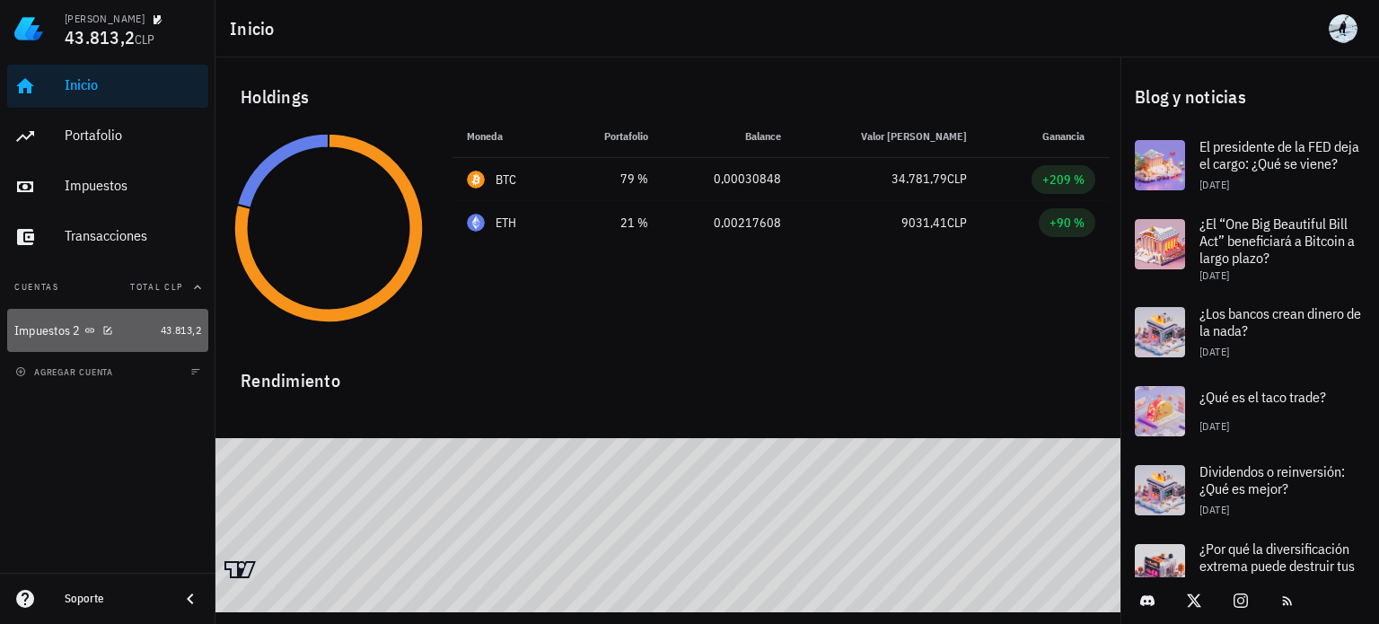
click at [140, 329] on div "Impuestos 2" at bounding box center [83, 330] width 139 height 17
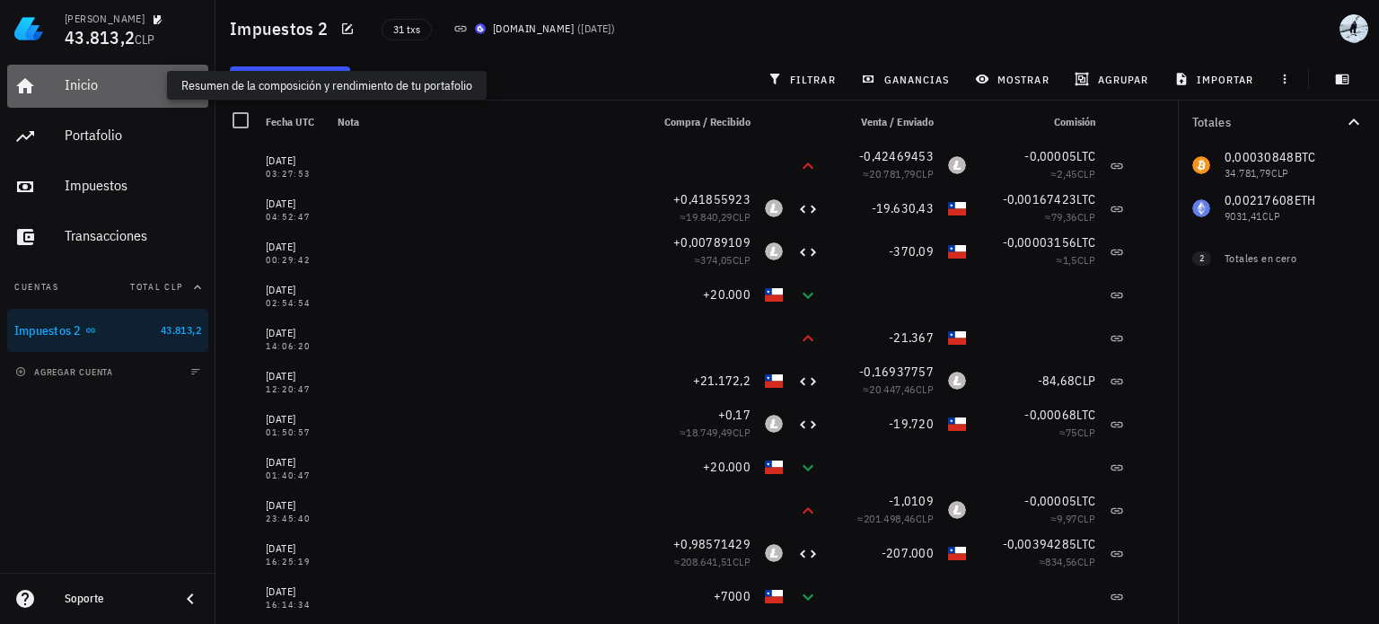
click at [83, 89] on div "Inicio" at bounding box center [133, 84] width 136 height 17
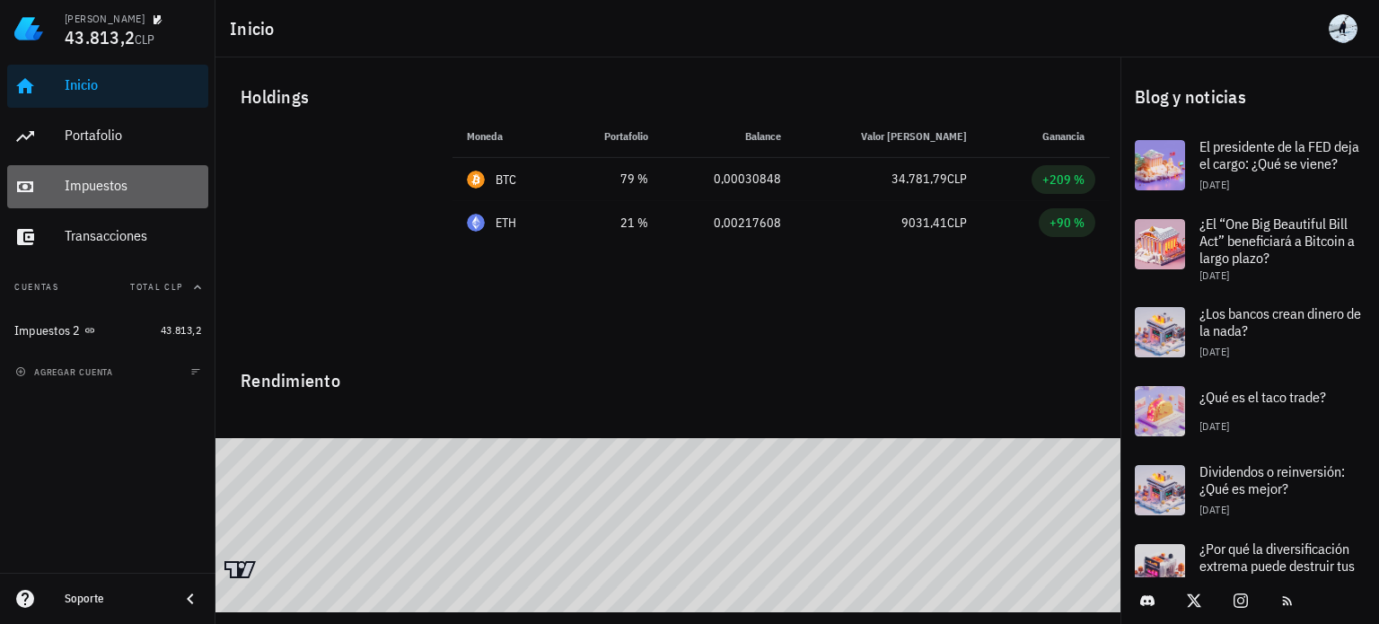
click at [90, 170] on div "Impuestos" at bounding box center [133, 186] width 136 height 40
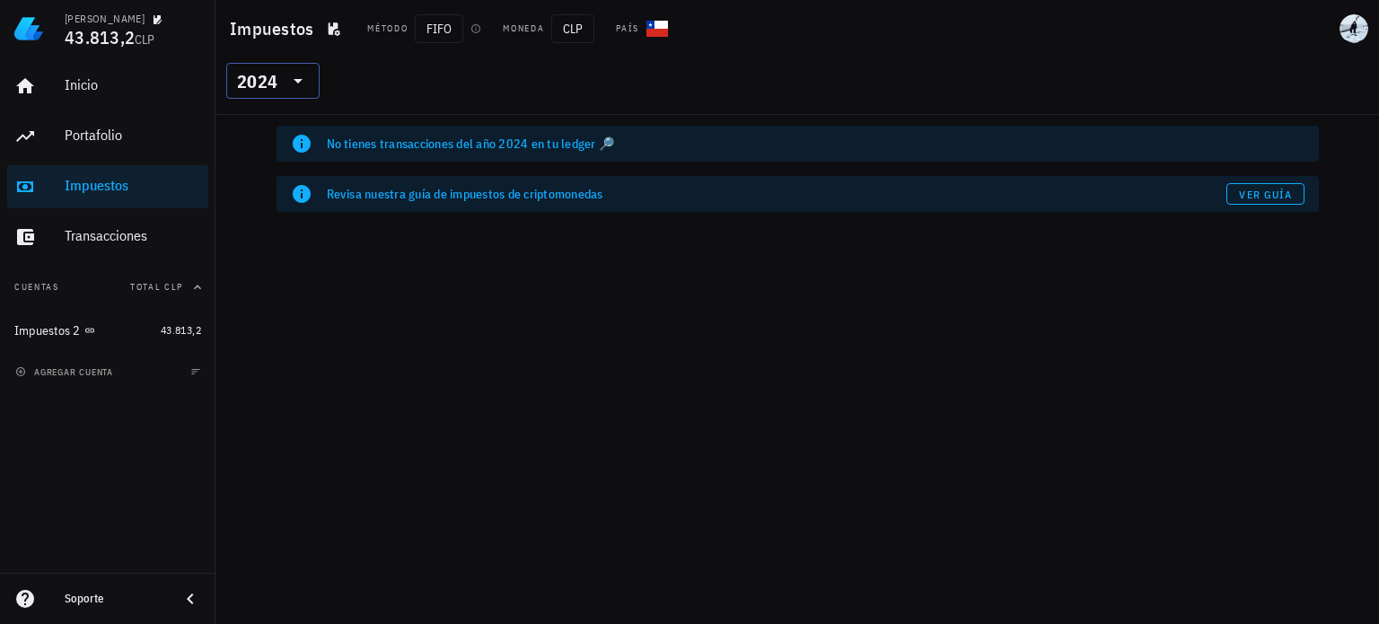
click at [291, 85] on icon at bounding box center [298, 81] width 22 height 22
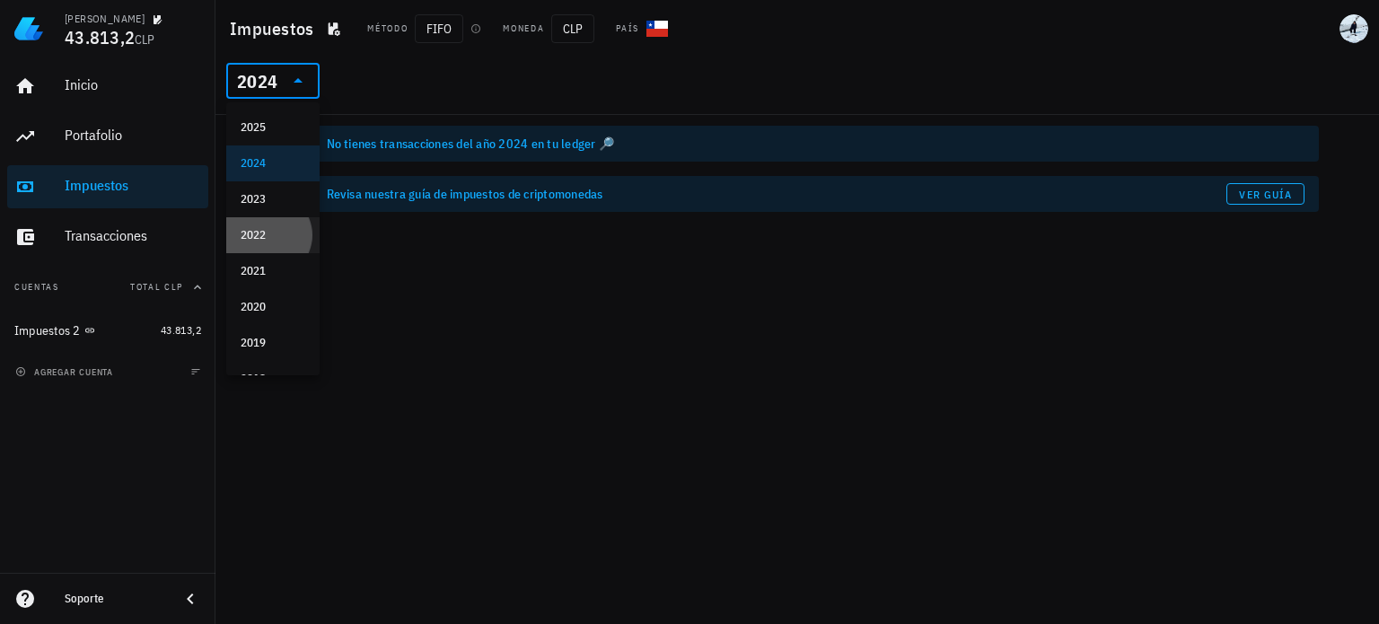
click at [262, 240] on div "2022" at bounding box center [273, 235] width 65 height 14
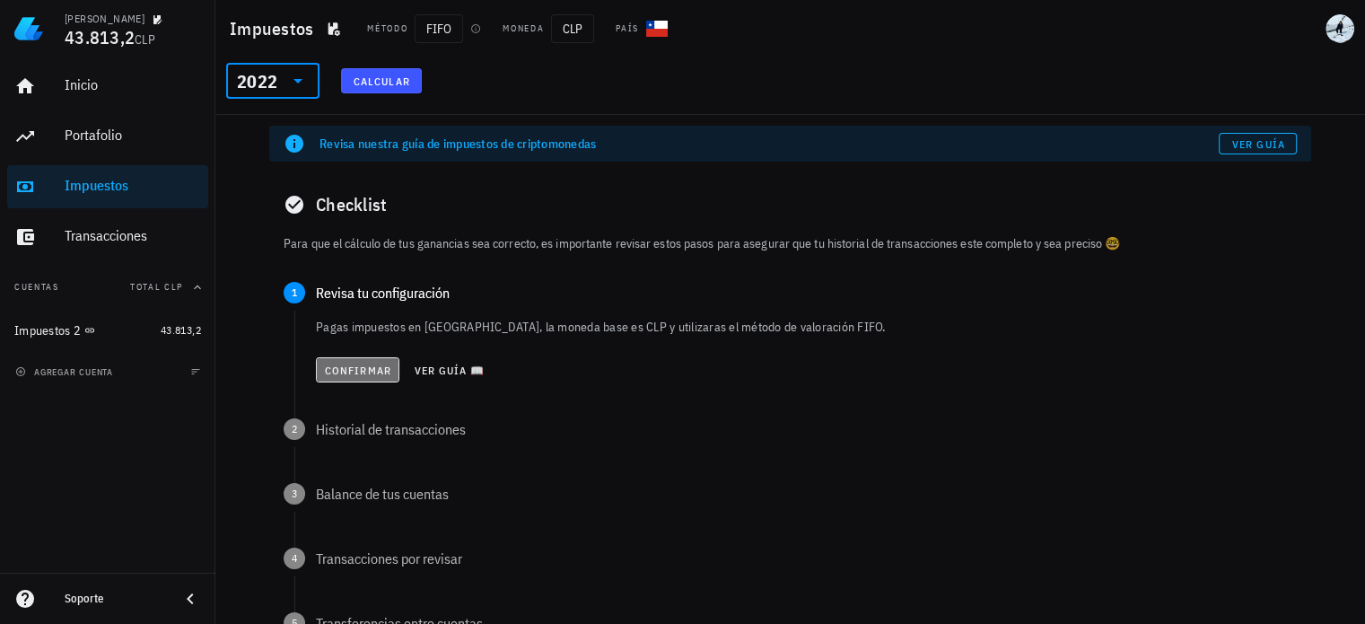
click at [331, 373] on span "Confirmar" at bounding box center [357, 370] width 67 height 13
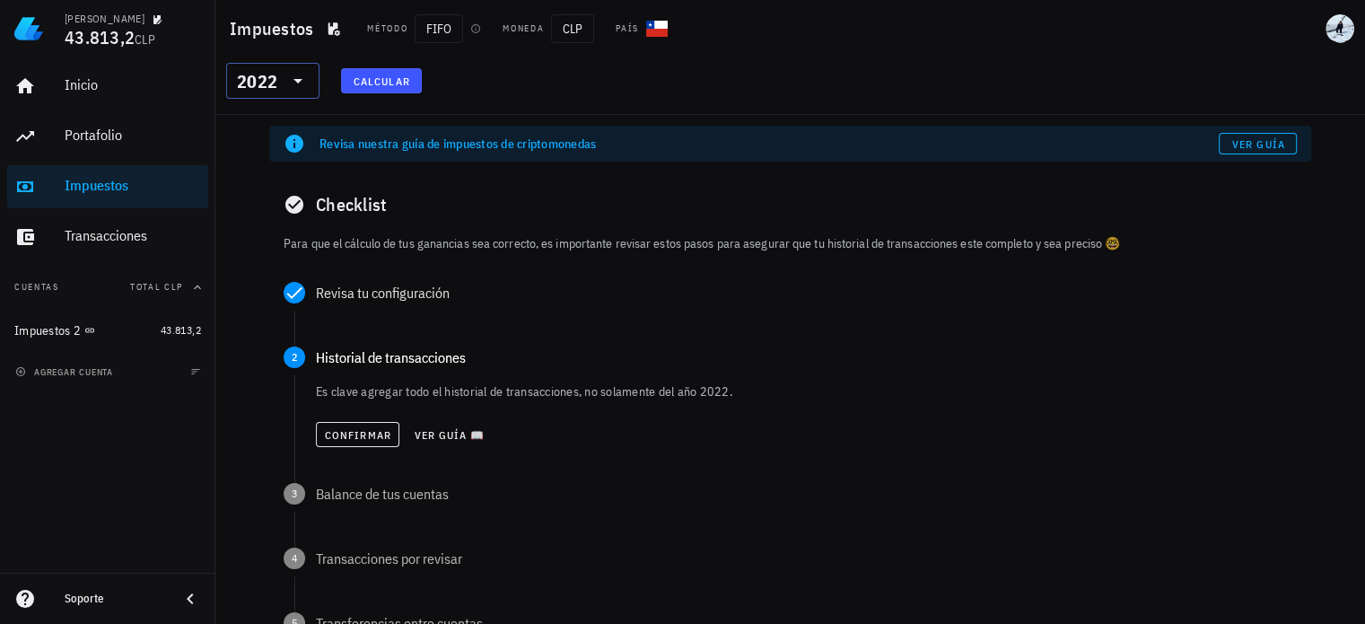
click at [295, 89] on icon at bounding box center [298, 81] width 22 height 22
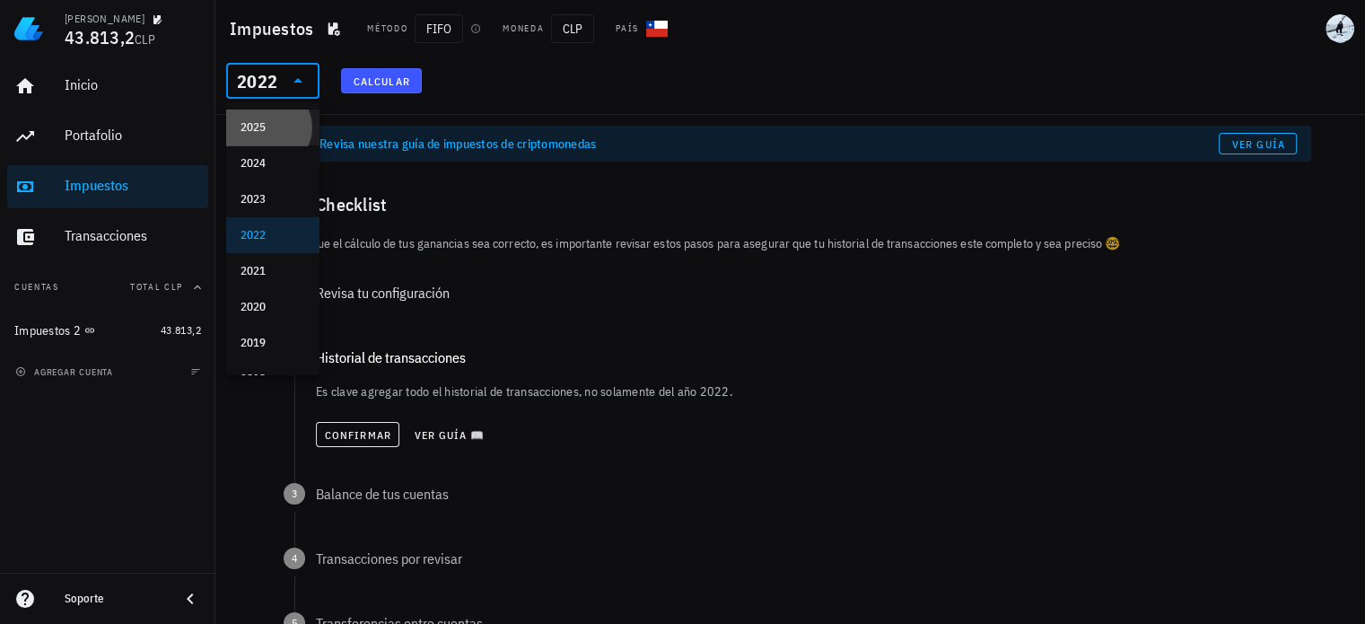
click at [280, 130] on div "2025" at bounding box center [273, 127] width 65 height 14
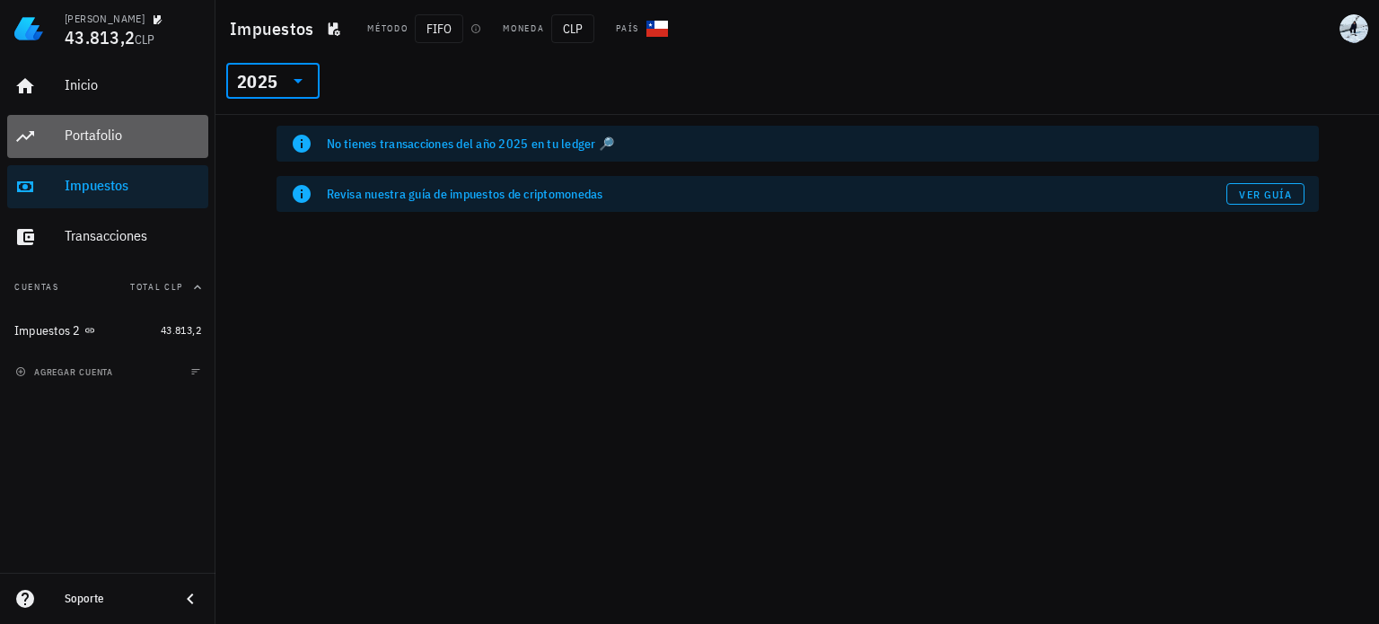
click at [131, 139] on div "Portafolio" at bounding box center [133, 135] width 136 height 17
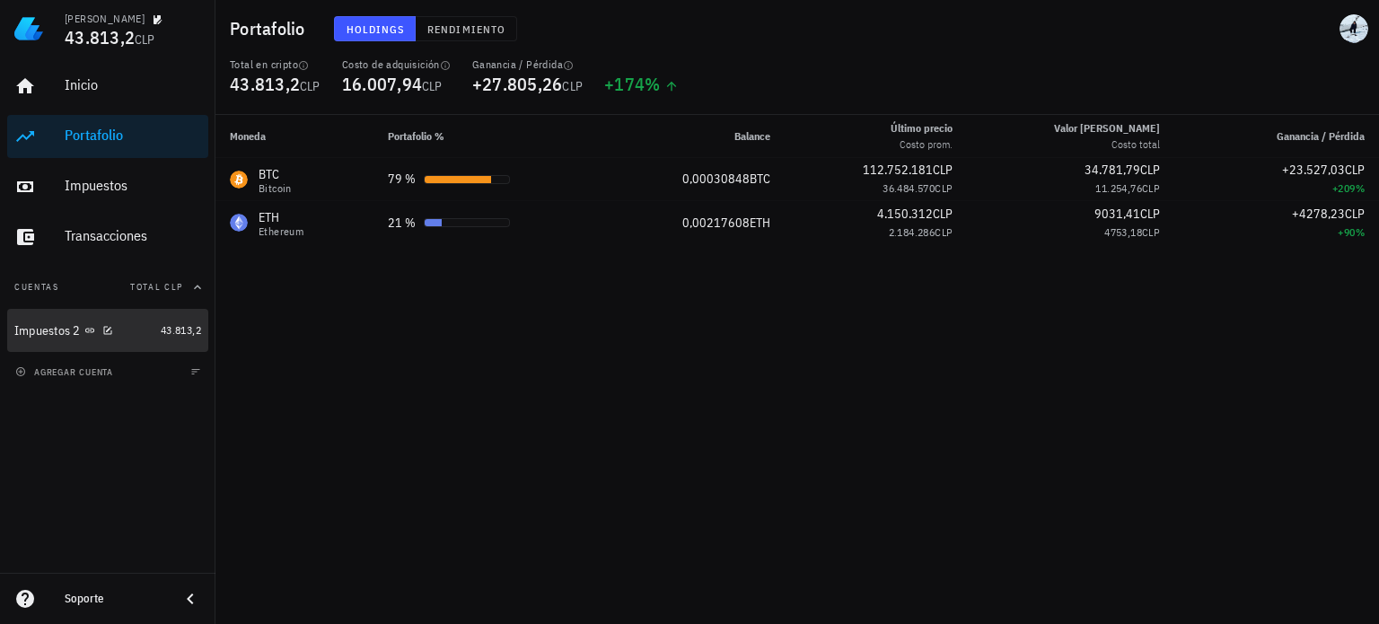
click at [81, 337] on div "Impuestos 2" at bounding box center [47, 330] width 66 height 15
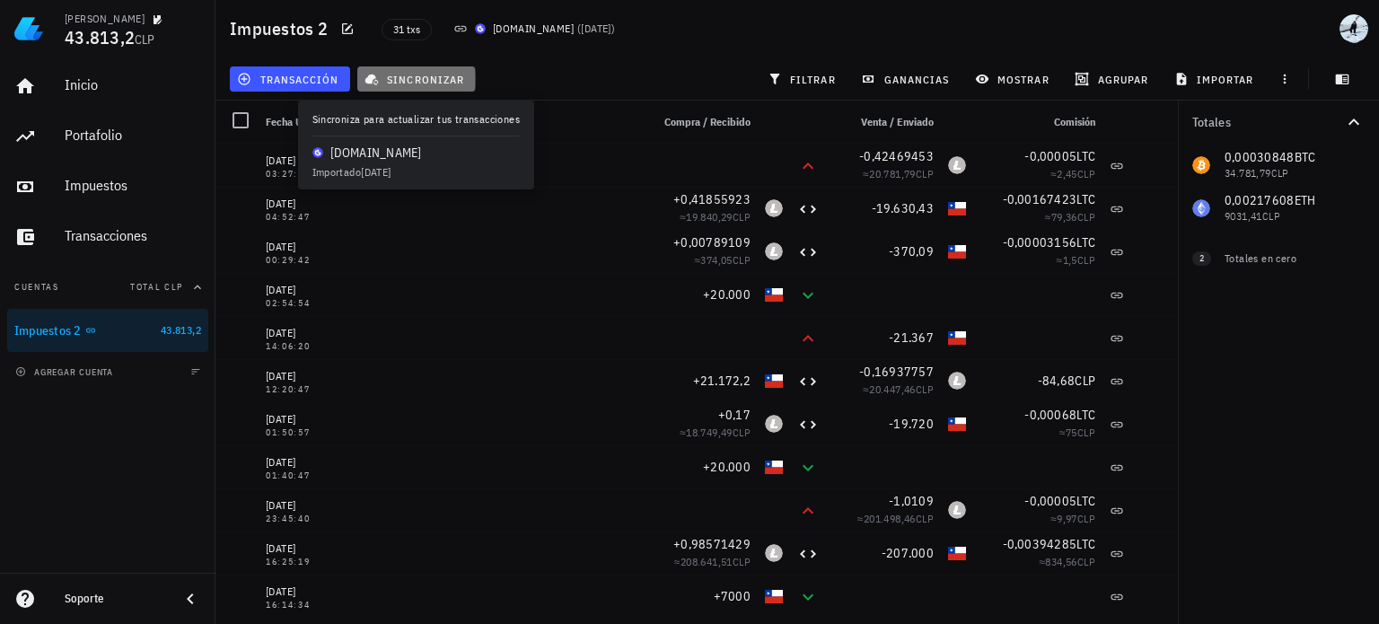
click at [406, 82] on span "sincronizar" at bounding box center [416, 79] width 96 height 14
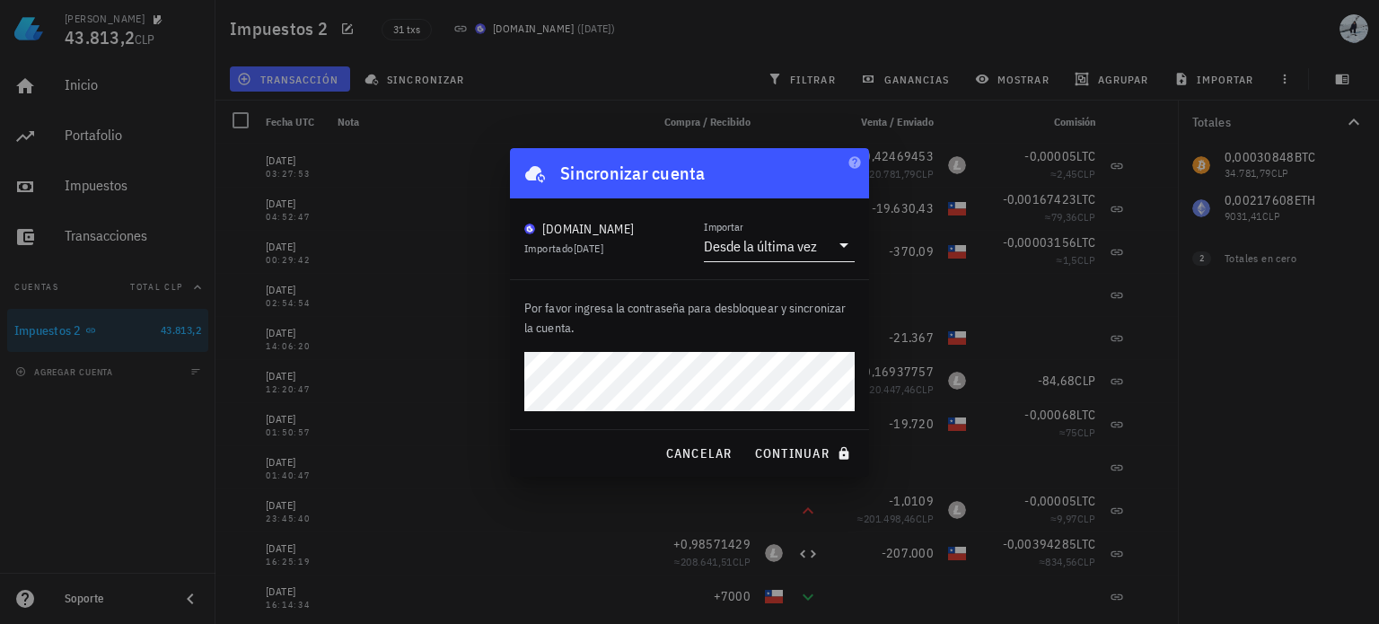
click at [836, 246] on icon at bounding box center [844, 245] width 22 height 22
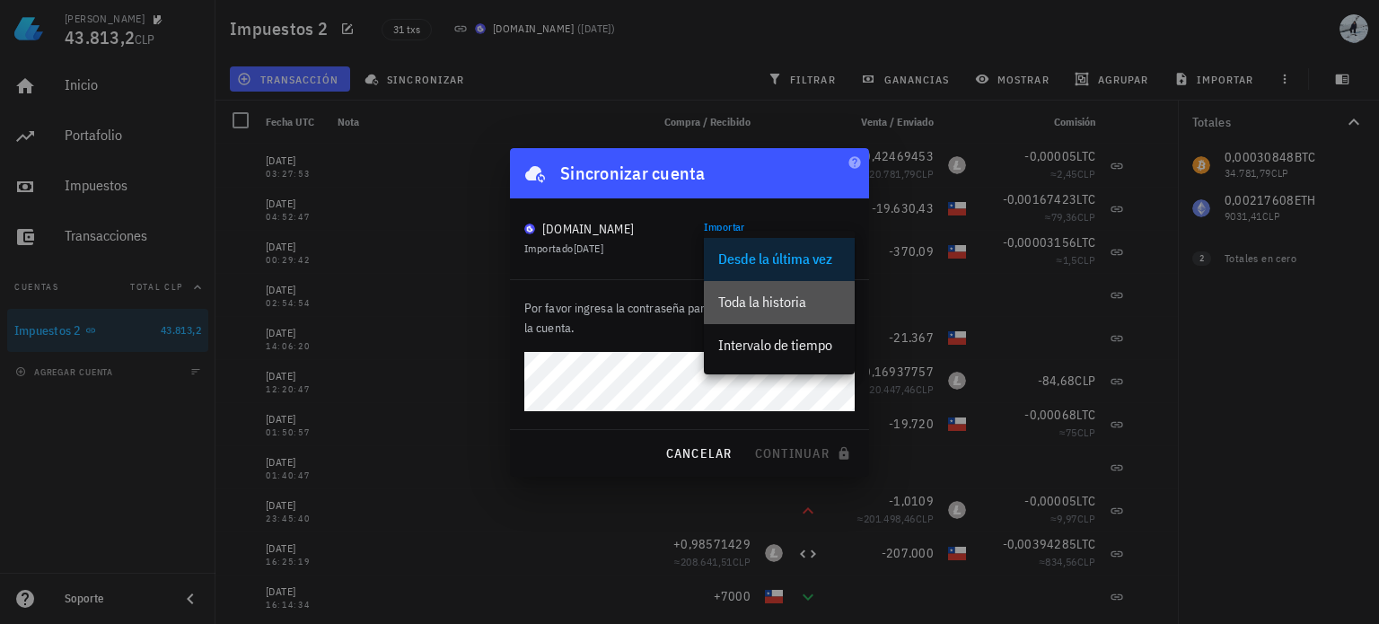
click at [801, 301] on div "Toda la historia" at bounding box center [779, 302] width 122 height 17
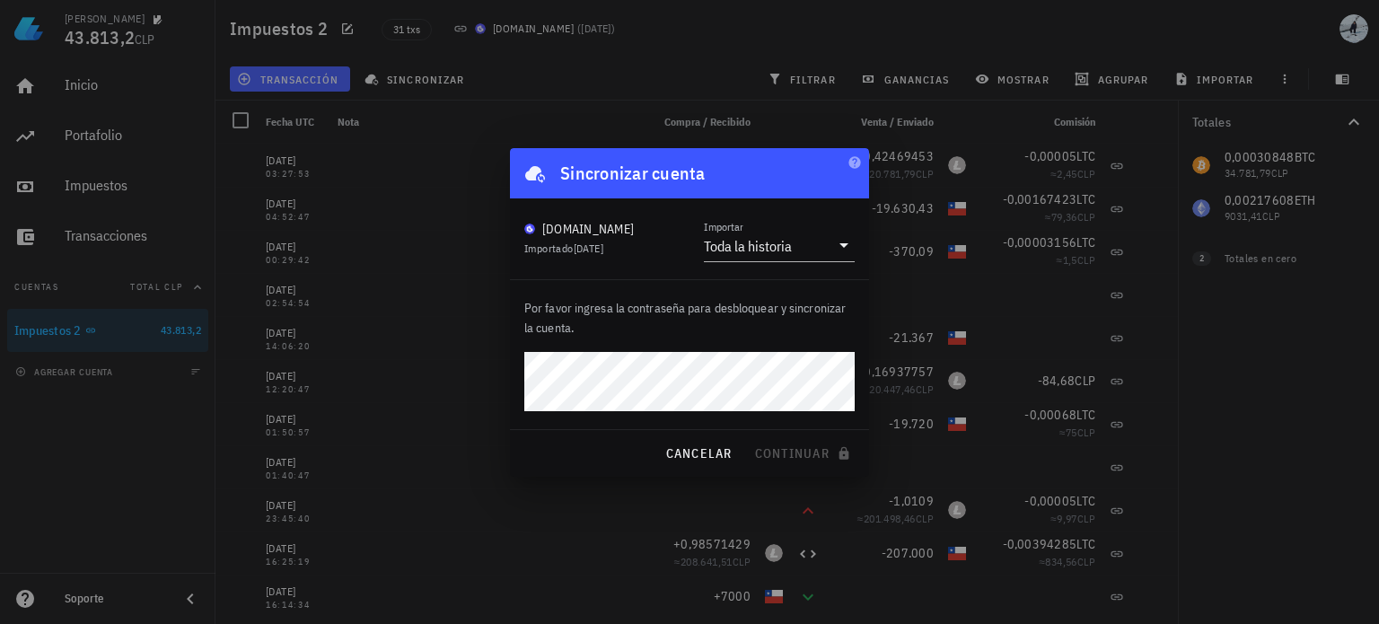
click at [627, 10] on div at bounding box center [689, 312] width 1379 height 624
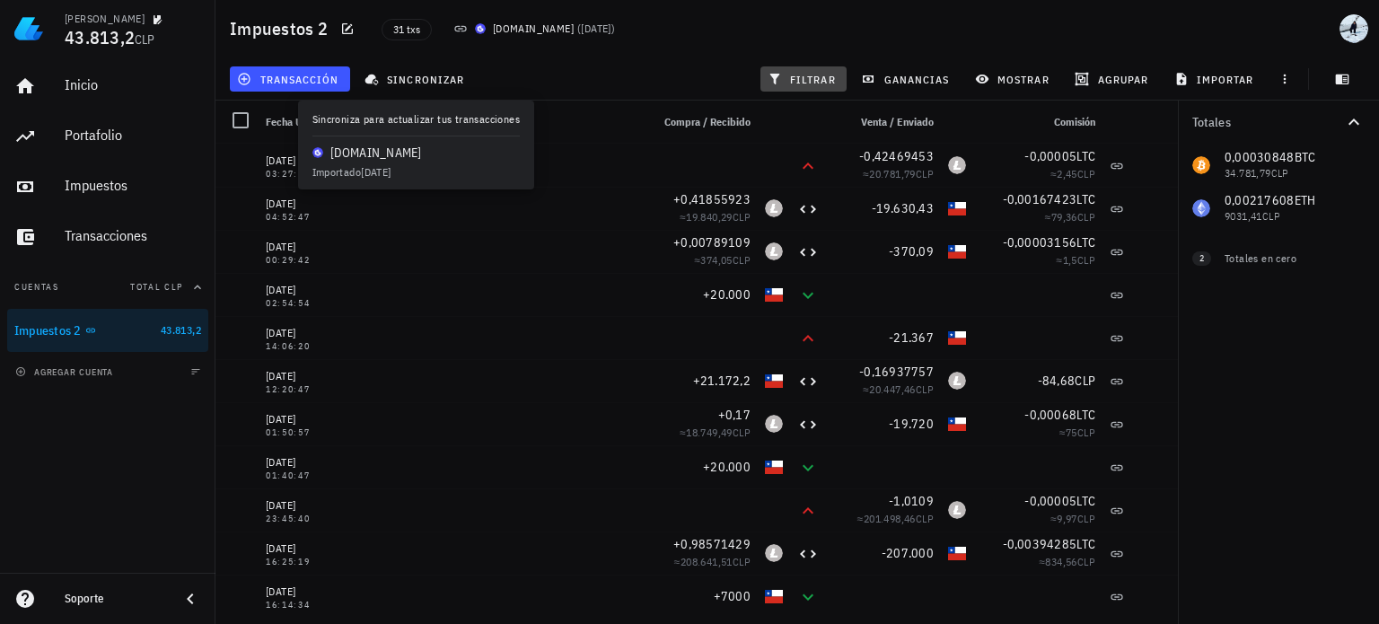
click at [816, 85] on span "filtrar" at bounding box center [803, 79] width 65 height 14
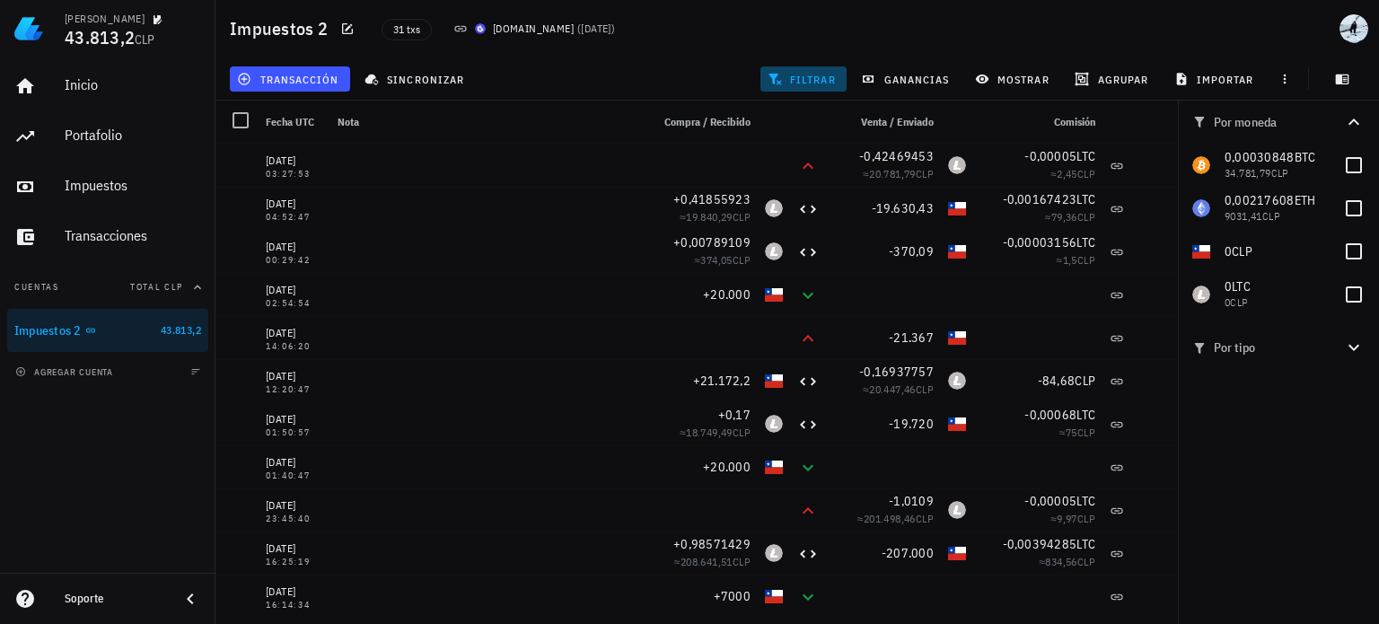
click at [816, 85] on span "filtrar" at bounding box center [803, 79] width 65 height 14
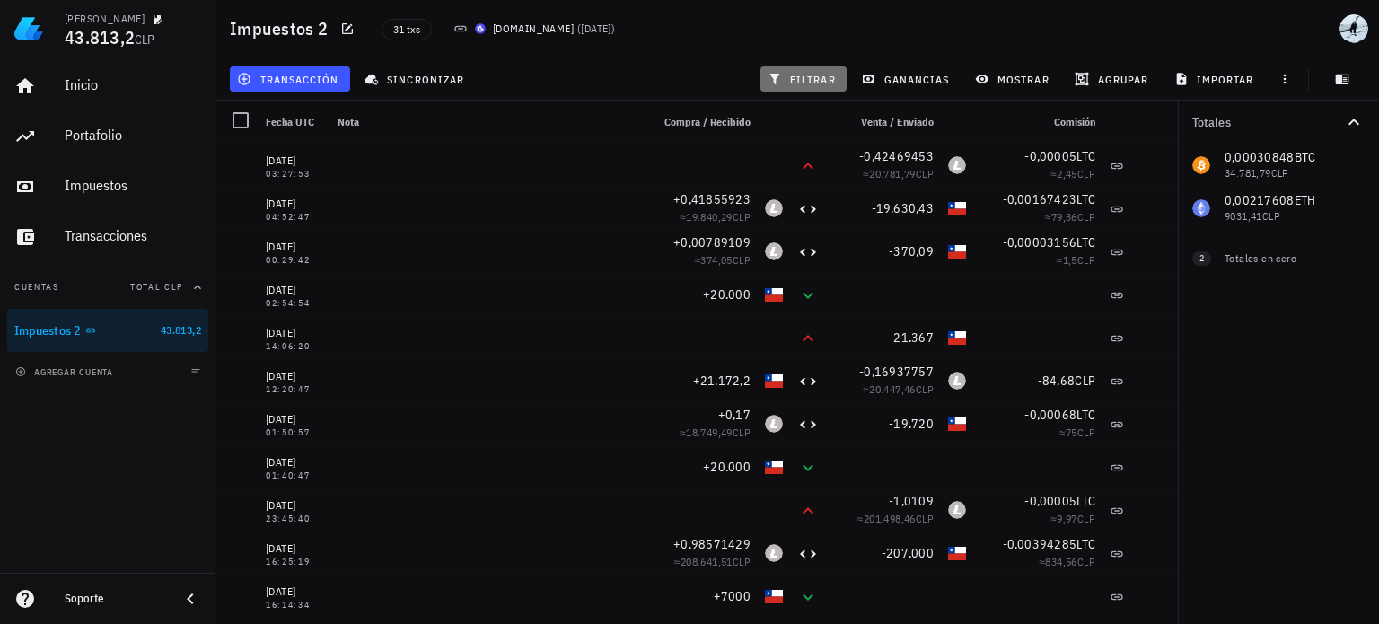
click at [816, 85] on span "filtrar" at bounding box center [803, 79] width 65 height 14
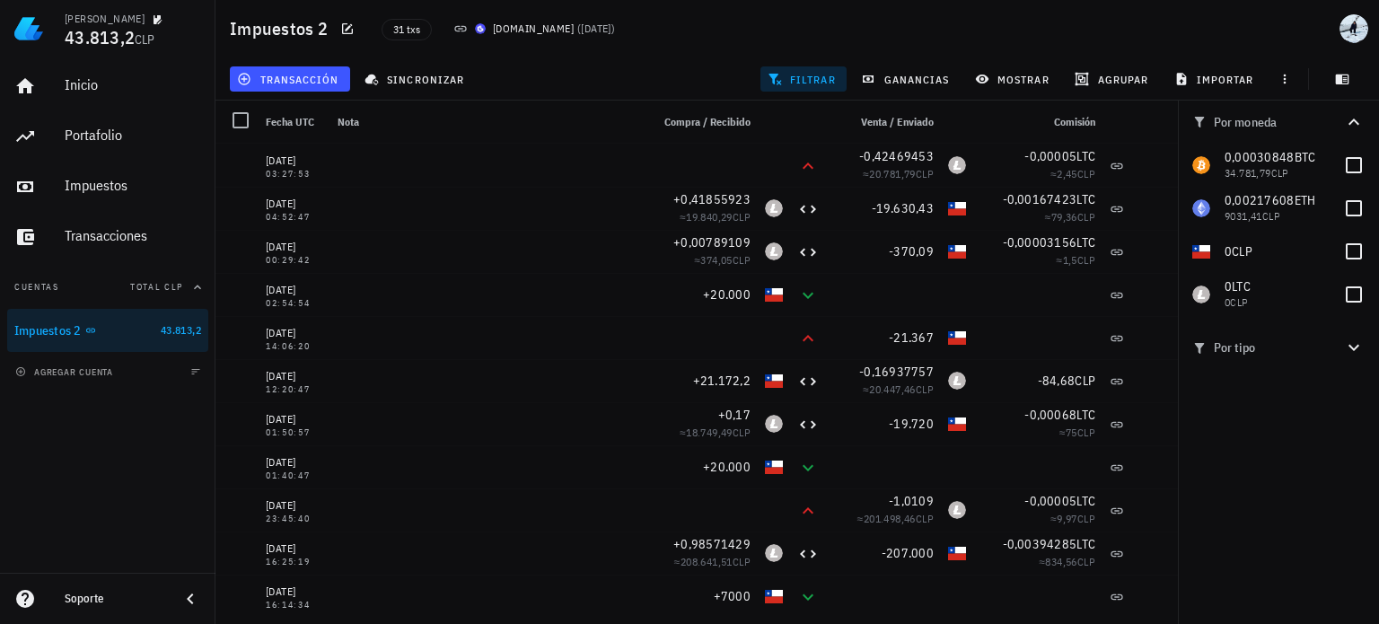
click at [1301, 353] on span "Por tipo" at bounding box center [1267, 348] width 151 height 20
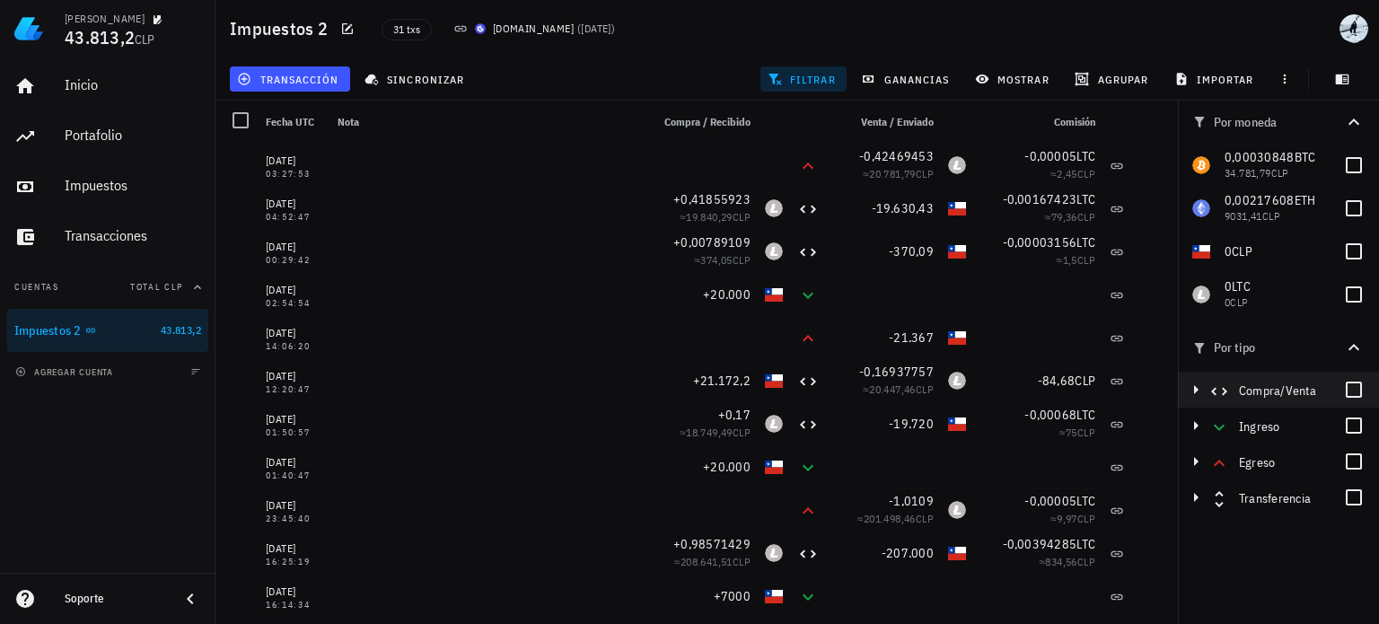
click at [1277, 394] on span "Compra/Venta" at bounding box center [1277, 390] width 77 height 16
click at [1357, 389] on div at bounding box center [1353, 389] width 31 height 31
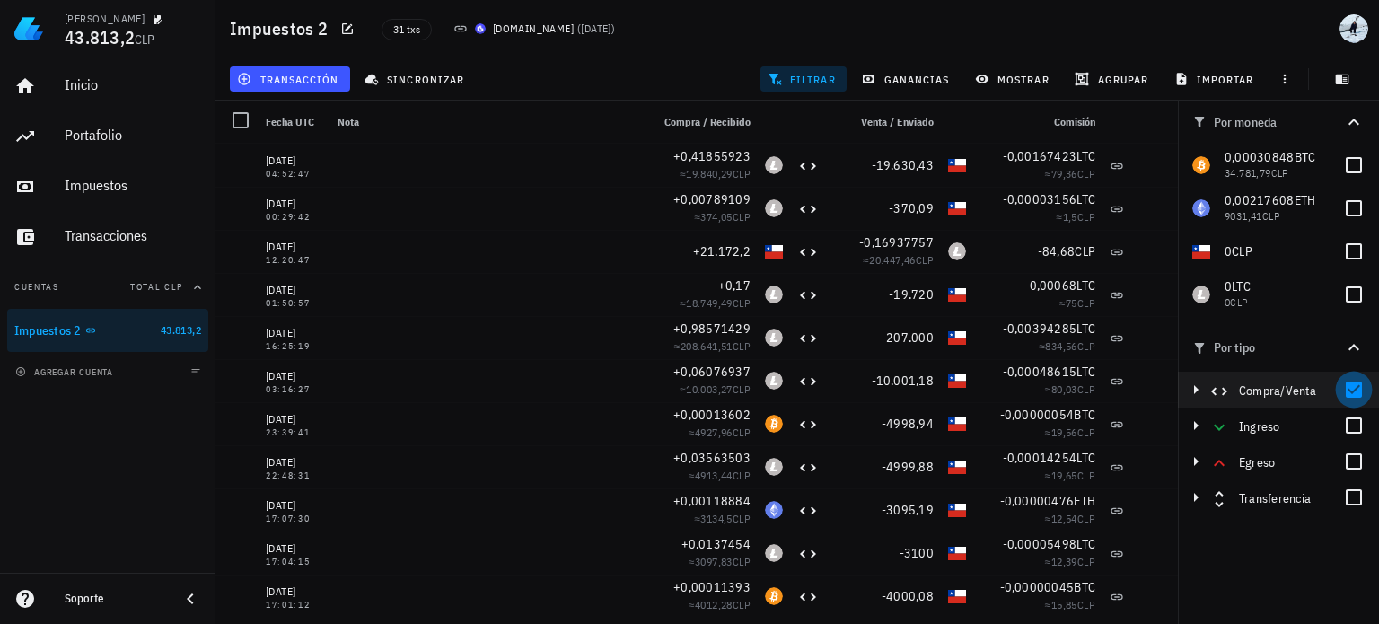
click at [1361, 388] on div at bounding box center [1353, 389] width 31 height 31
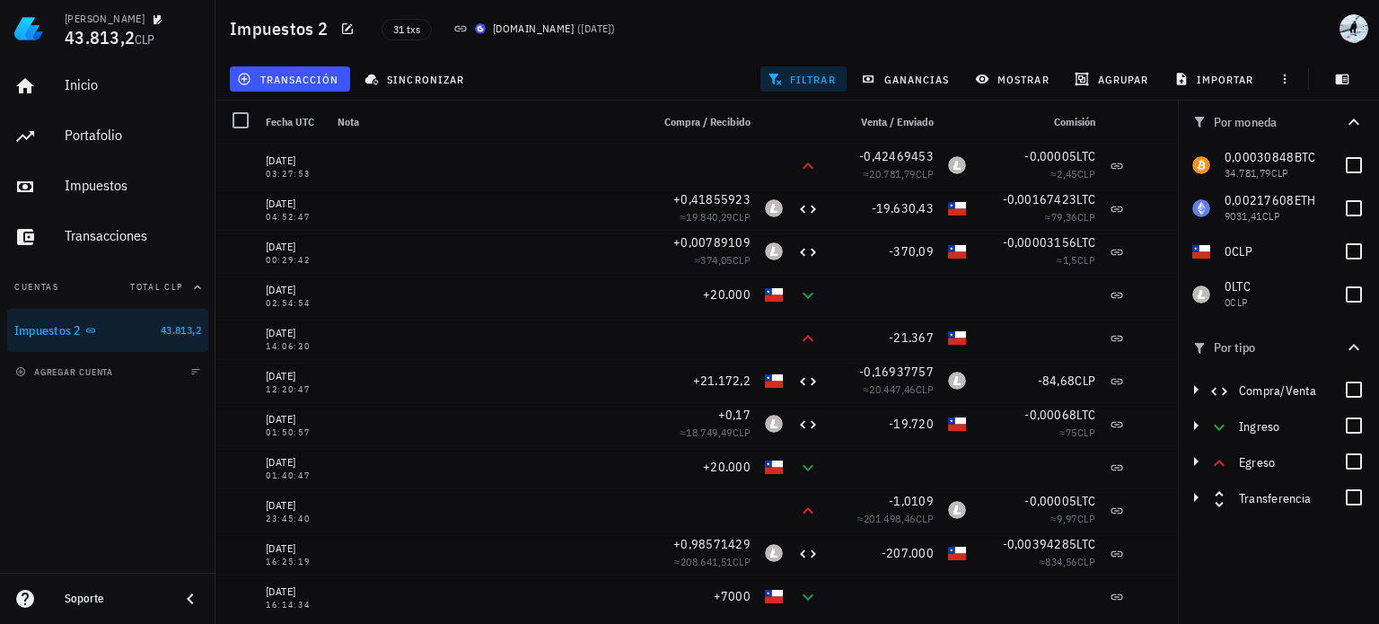
click at [1357, 355] on icon "button" at bounding box center [1354, 348] width 22 height 22
click at [1347, 117] on icon "button" at bounding box center [1354, 122] width 22 height 22
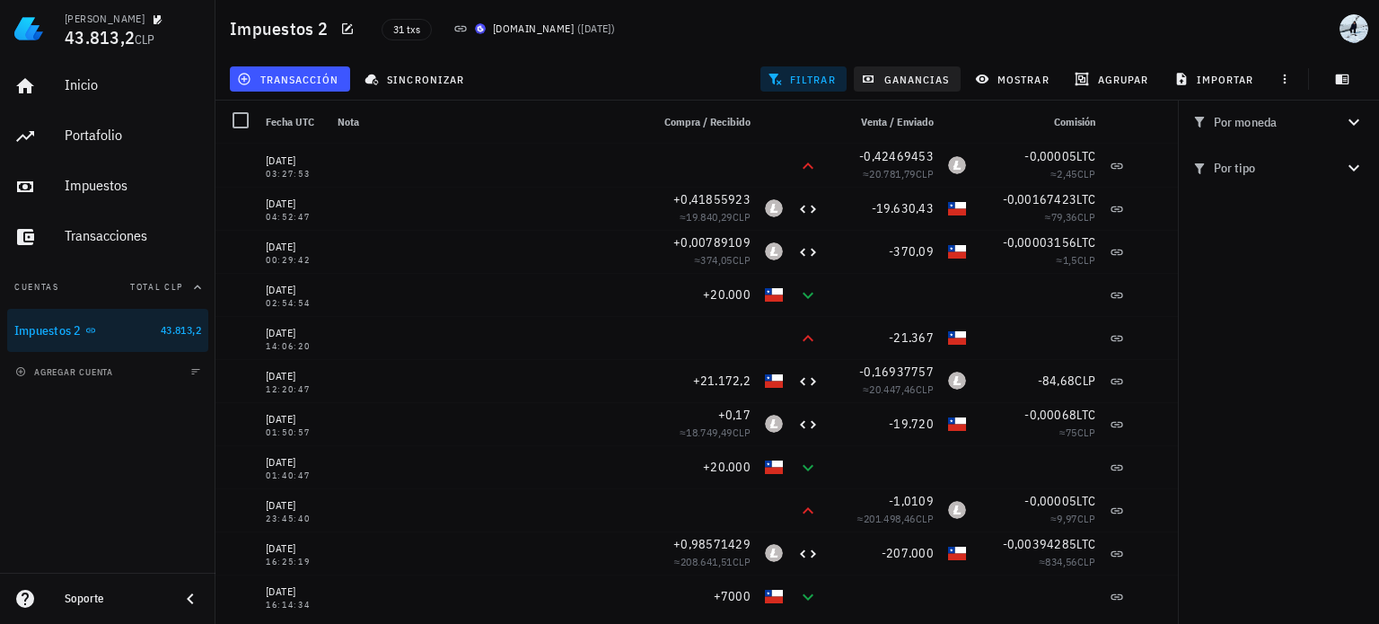
drag, startPoint x: 1347, startPoint y: 117, endPoint x: 937, endPoint y: 78, distance: 412.1
click at [937, 78] on div "Impuestos 2 31 txs [DOMAIN_NAME] ( [DATE] ) transacción sincronizar filtrar gan…" at bounding box center [689, 305] width 1379 height 610
click at [937, 78] on span "ganancias" at bounding box center [906, 79] width 84 height 14
